Goal: Information Seeking & Learning: Learn about a topic

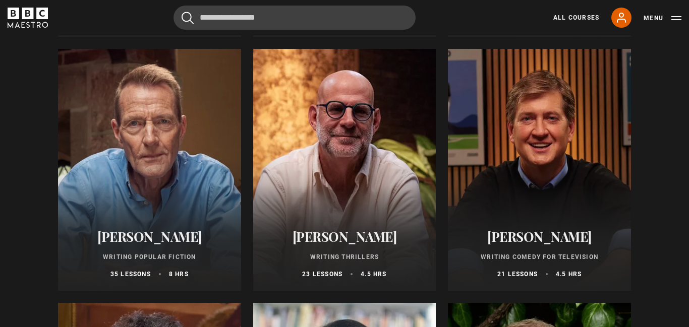
scroll to position [626, 0]
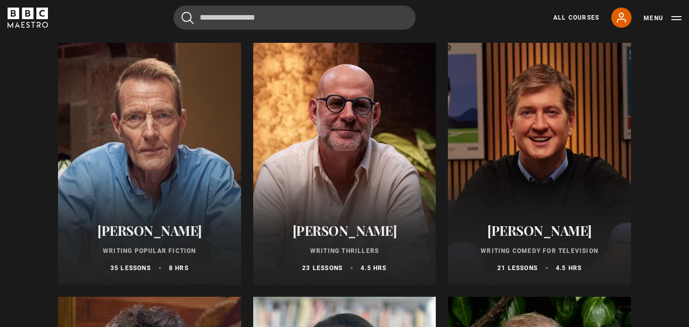
click at [305, 173] on div at bounding box center [344, 164] width 183 height 242
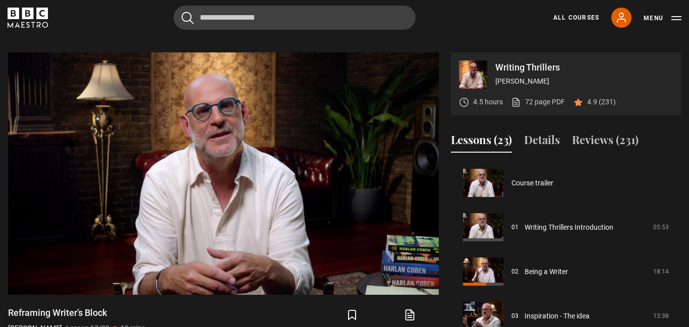
scroll to position [387, 0]
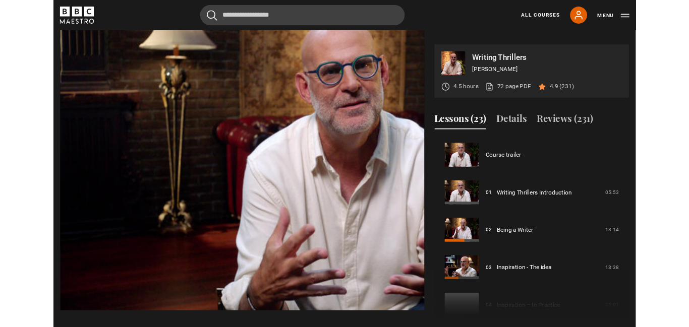
scroll to position [355, 0]
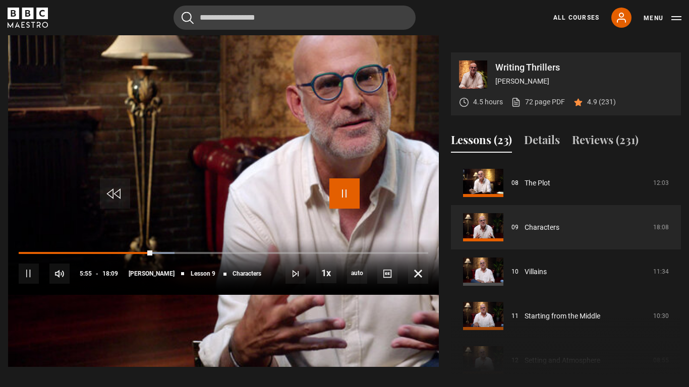
click at [359, 190] on span "Video Player" at bounding box center [344, 194] width 30 height 30
click at [358, 190] on span "Video Player" at bounding box center [344, 194] width 30 height 30
click at [344, 191] on span "Video Player" at bounding box center [344, 194] width 30 height 30
